Goal: Information Seeking & Learning: Learn about a topic

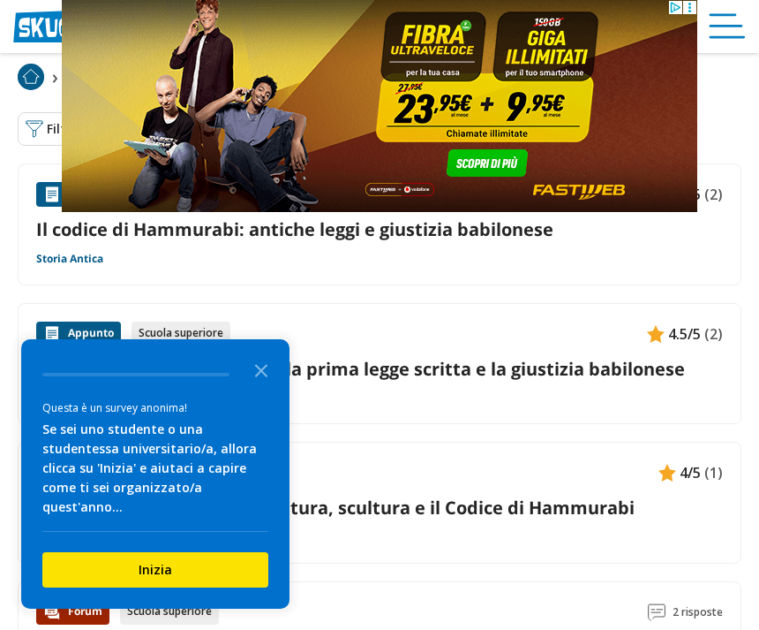
click at [255, 381] on icon "Close the survey" at bounding box center [261, 368] width 35 height 35
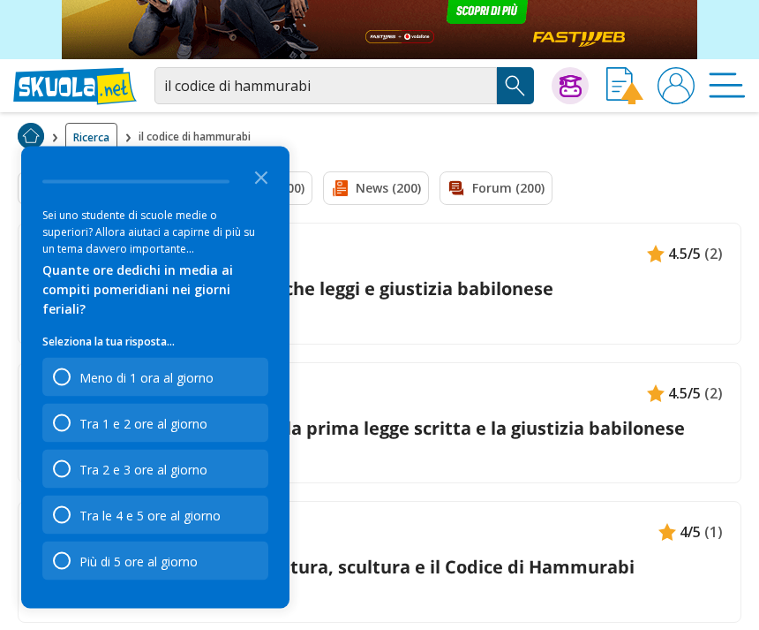
scroll to position [153, 0]
click at [276, 194] on icon "Close the survey" at bounding box center [261, 176] width 35 height 35
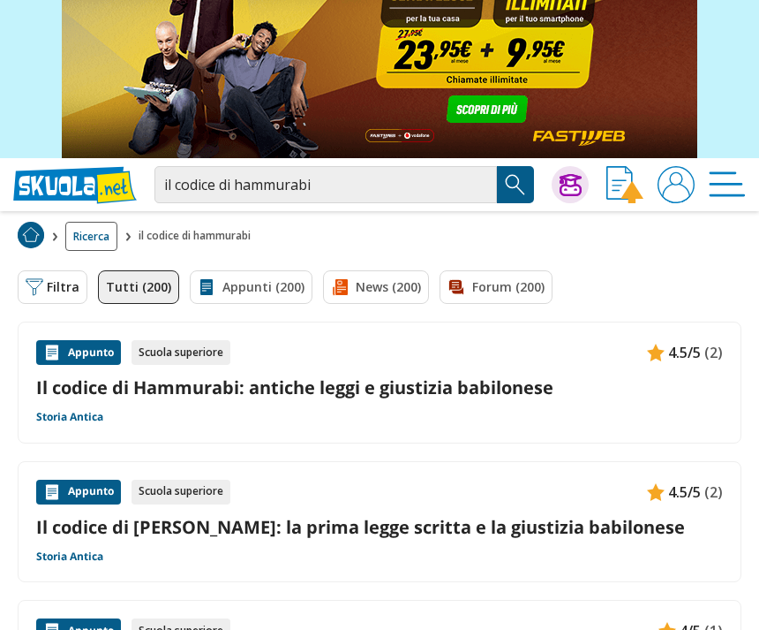
scroll to position [55, 0]
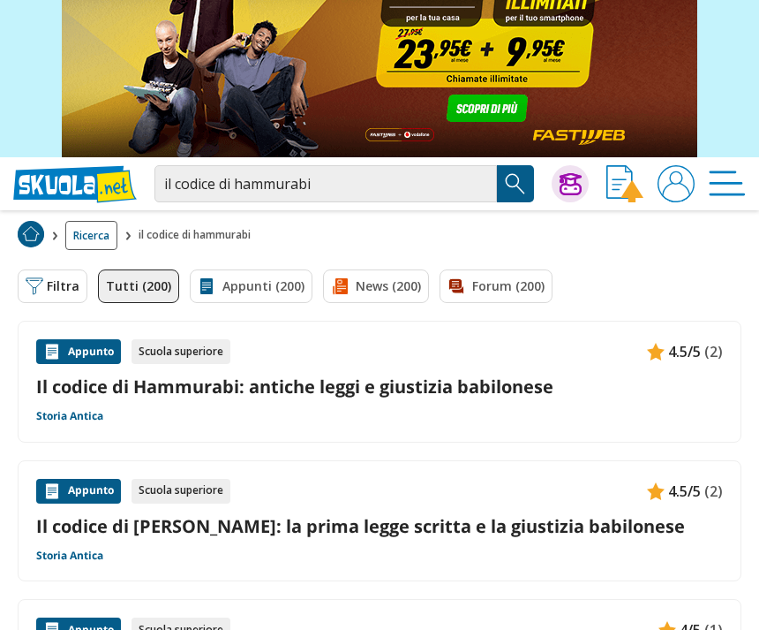
click at [376, 408] on div "Appunto Scuola superiore 4.5/5 (2) Il codice di Hammurabi: antiche leggi e gius…" at bounding box center [379, 381] width 687 height 85
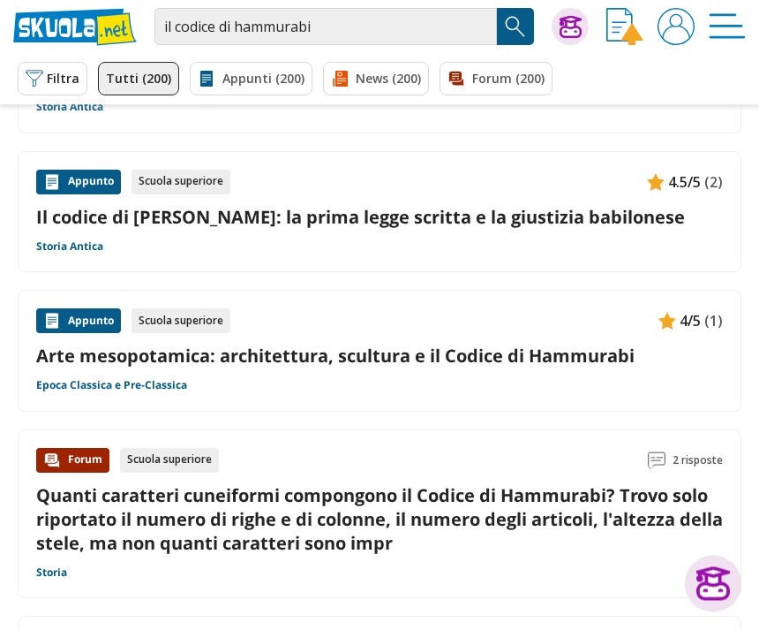
scroll to position [355, 0]
click at [371, 354] on link "Arte mesopotamica: architettura, scultura e il Codice di Hammurabi" at bounding box center [379, 355] width 687 height 24
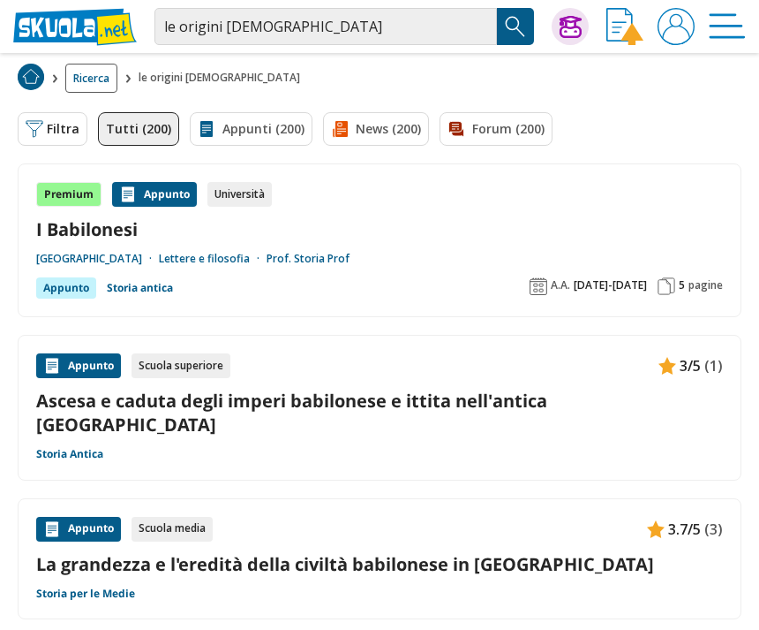
click at [524, 265] on div "Università degli Studi di Bari Lettere e filosofia Prof. Storia Prof" at bounding box center [379, 259] width 687 height 14
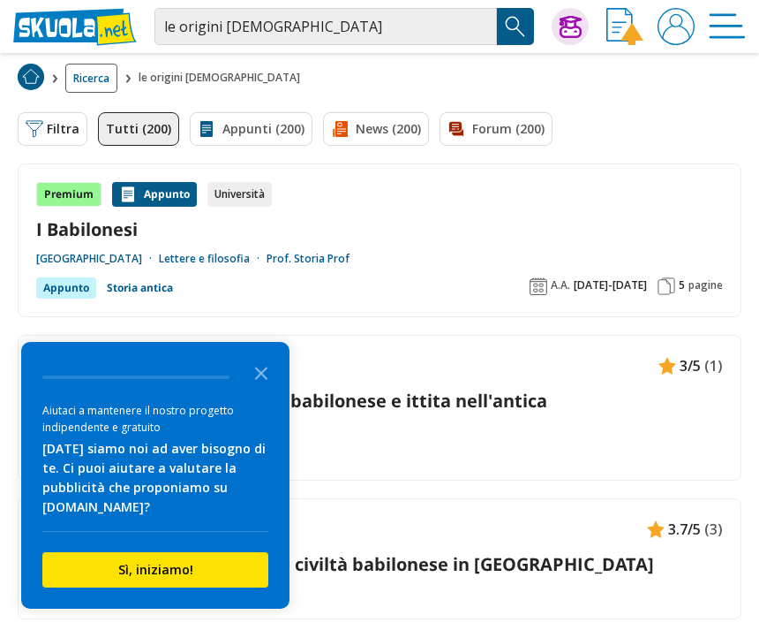
click at [252, 389] on icon "Close the survey" at bounding box center [261, 371] width 35 height 35
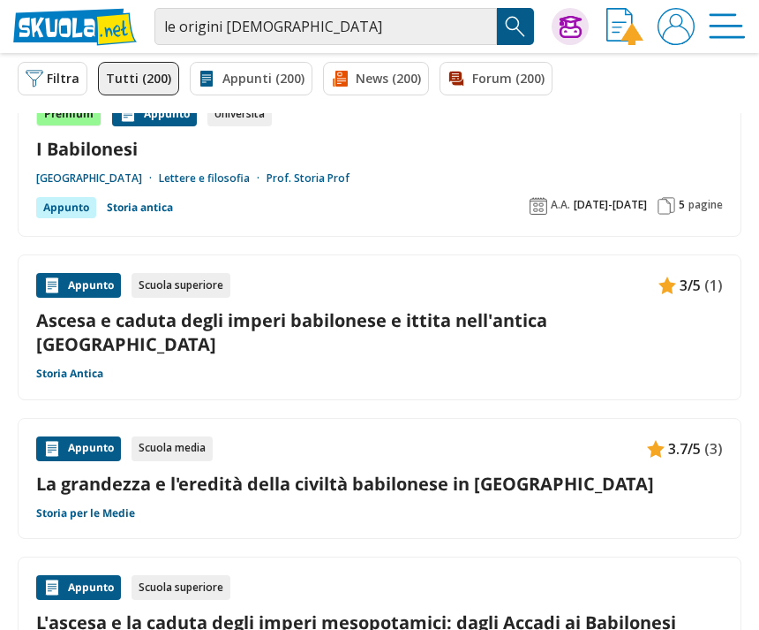
scroll to position [80, 0]
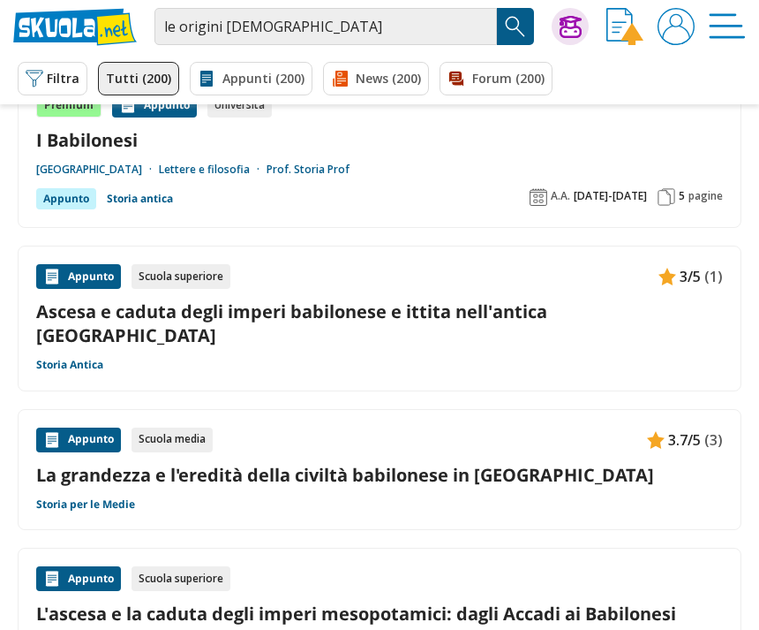
click at [271, 463] on link "La grandezza e l'eredità della civiltà babilonese in Mesopotamia" at bounding box center [379, 475] width 687 height 24
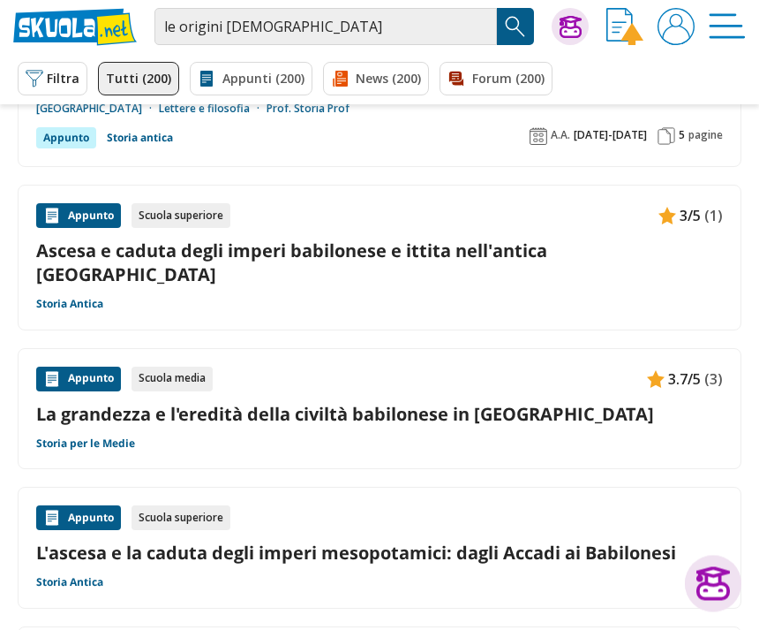
scroll to position [156, 0]
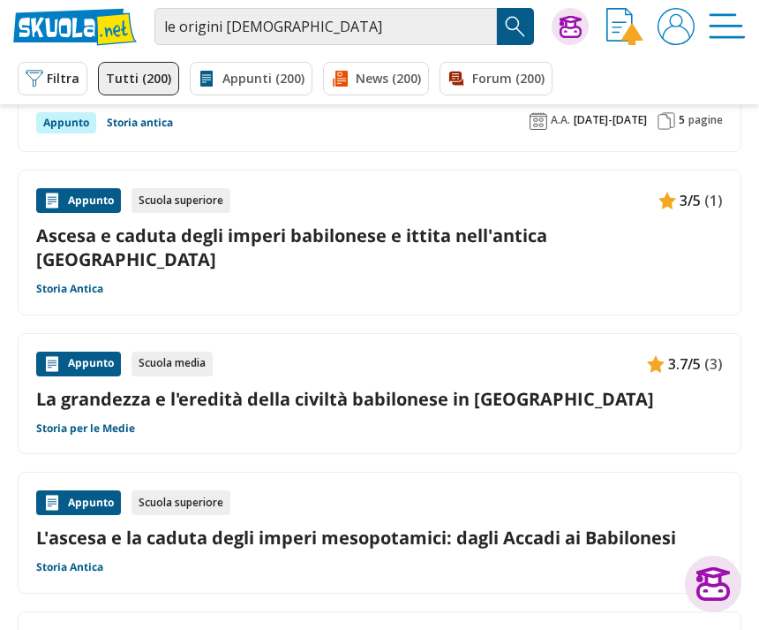
click at [230, 491] on div "Appunto Scuola superiore L'ascesa e la caduta degli imperi mesopotamici: dagli …" at bounding box center [379, 532] width 687 height 85
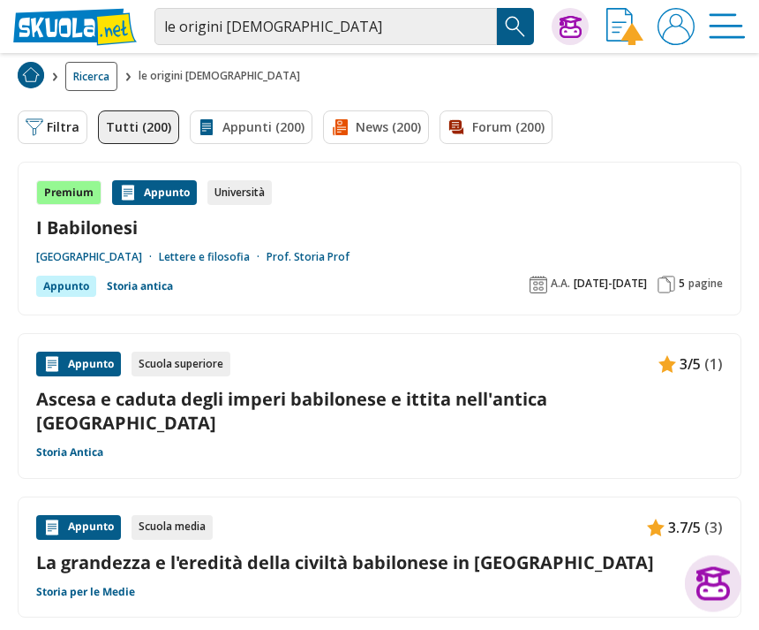
scroll to position [0, 0]
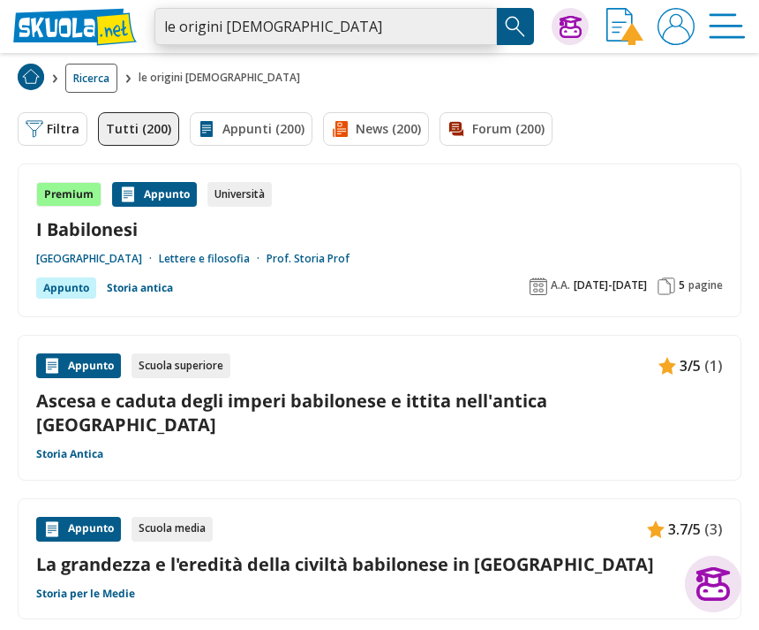
click at [341, 28] on input "le origini babilonesi" at bounding box center [326, 26] width 343 height 37
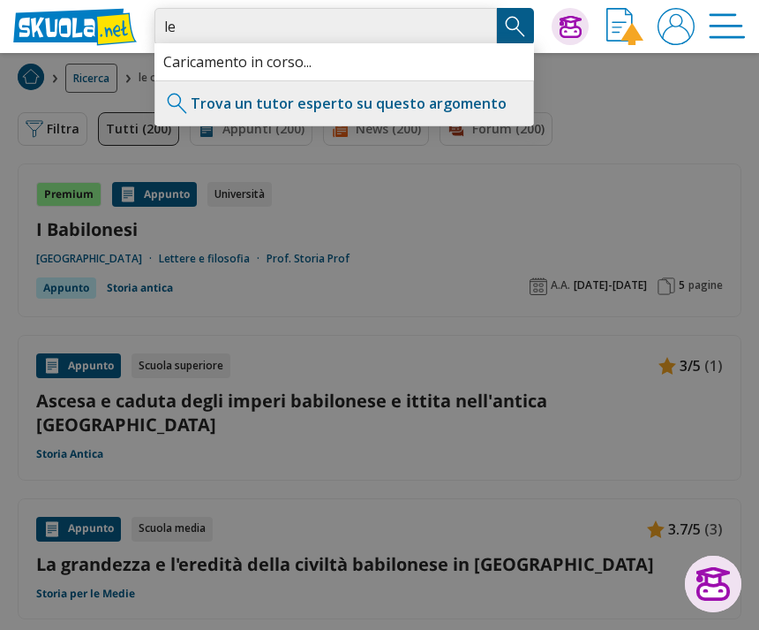
type input "l"
type input "Codice di hammurabi"
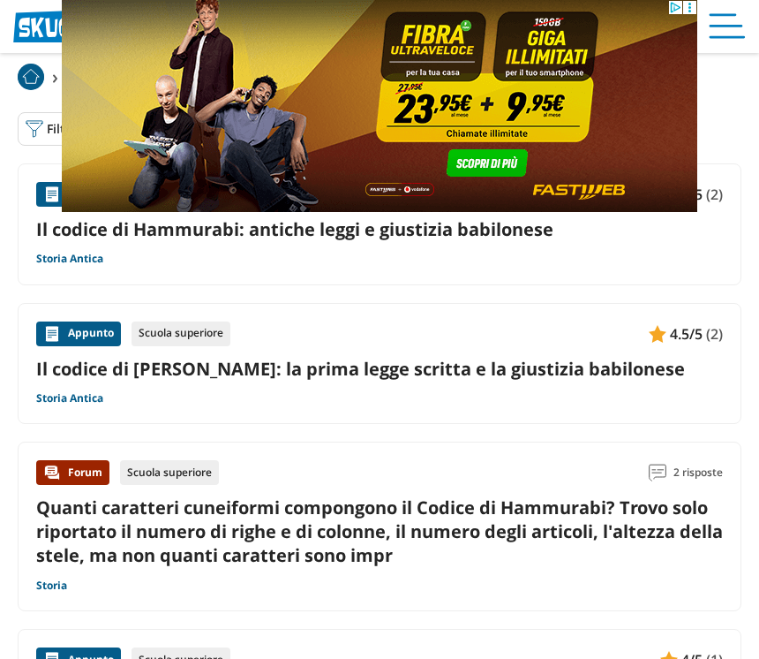
click at [563, 230] on link "Il codice di Hammurabi: antiche leggi e giustizia babilonese" at bounding box center [379, 229] width 687 height 24
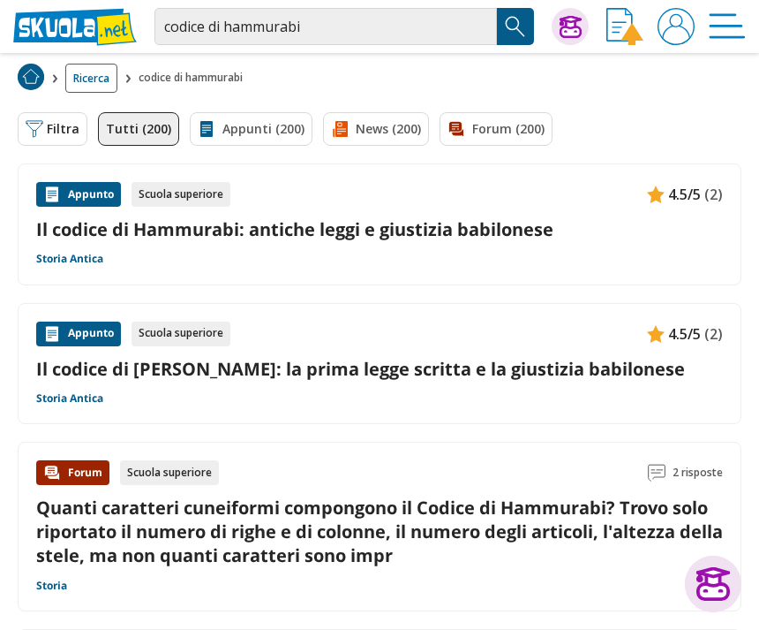
click at [365, 4] on div "codice di hammurabi Trova un tutor esperto su questo argomento Chiedi Tutor AI" at bounding box center [379, 26] width 759 height 53
click at [344, 18] on input "codice di hammurabi" at bounding box center [326, 26] width 343 height 37
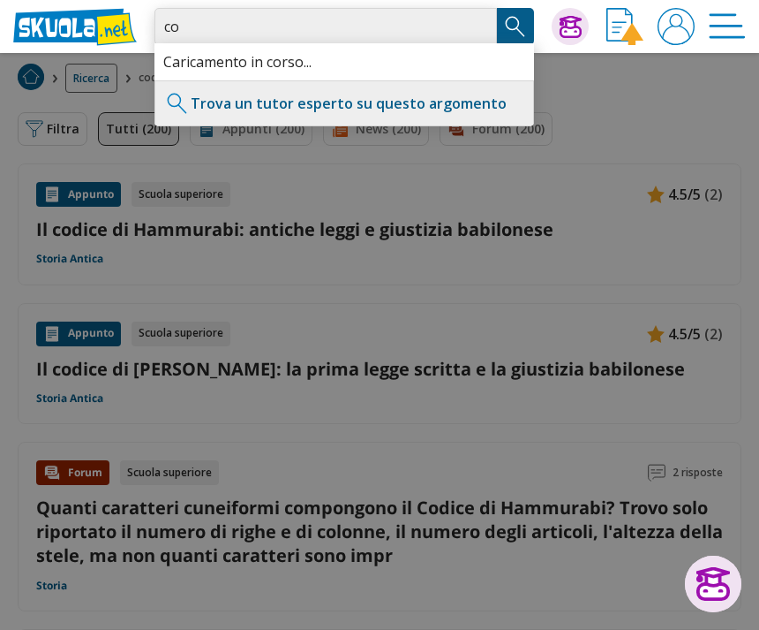
type input "c"
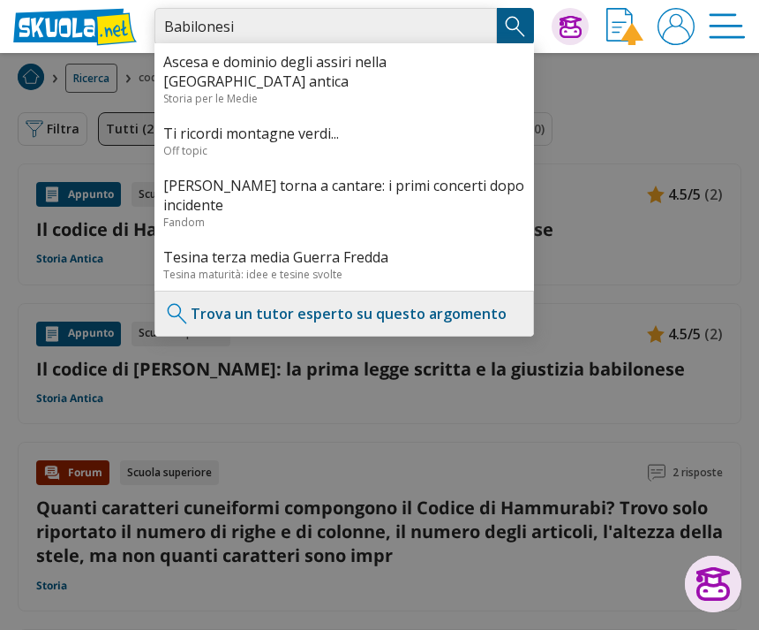
type input "Babilonesi"
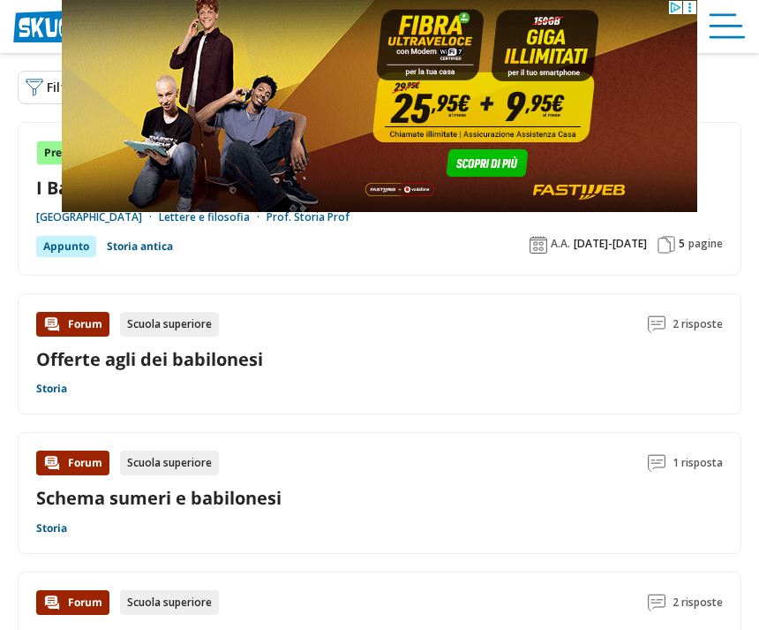
scroll to position [44, 0]
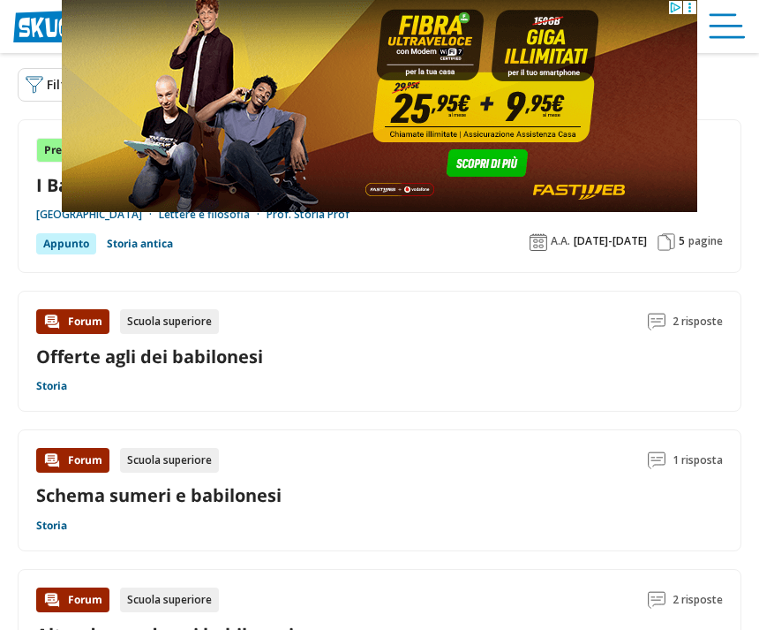
click at [395, 349] on div "Offerte agli dei babilonesi" at bounding box center [379, 356] width 687 height 24
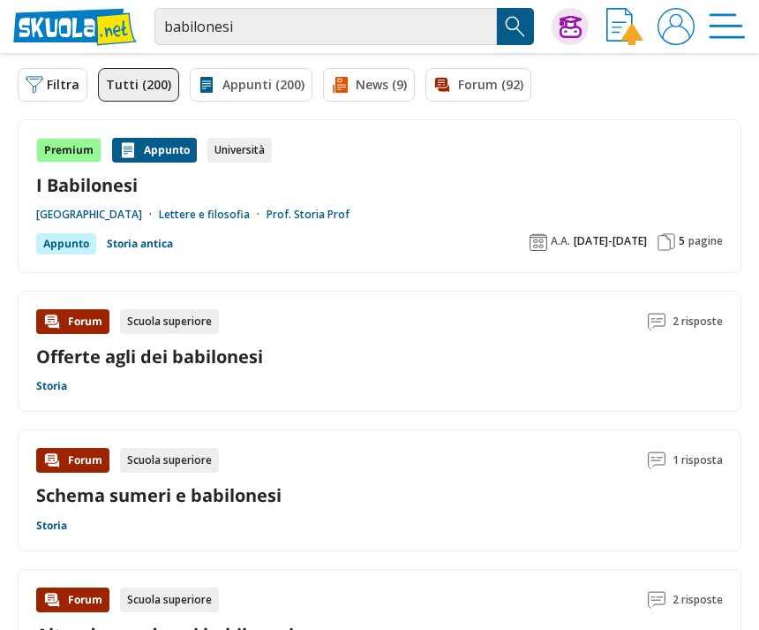
click at [195, 472] on div "Forum Scuola superiore 1 risposta Schema sumeri e babilonesi Storia" at bounding box center [379, 490] width 687 height 85
